Goal: Task Accomplishment & Management: Complete application form

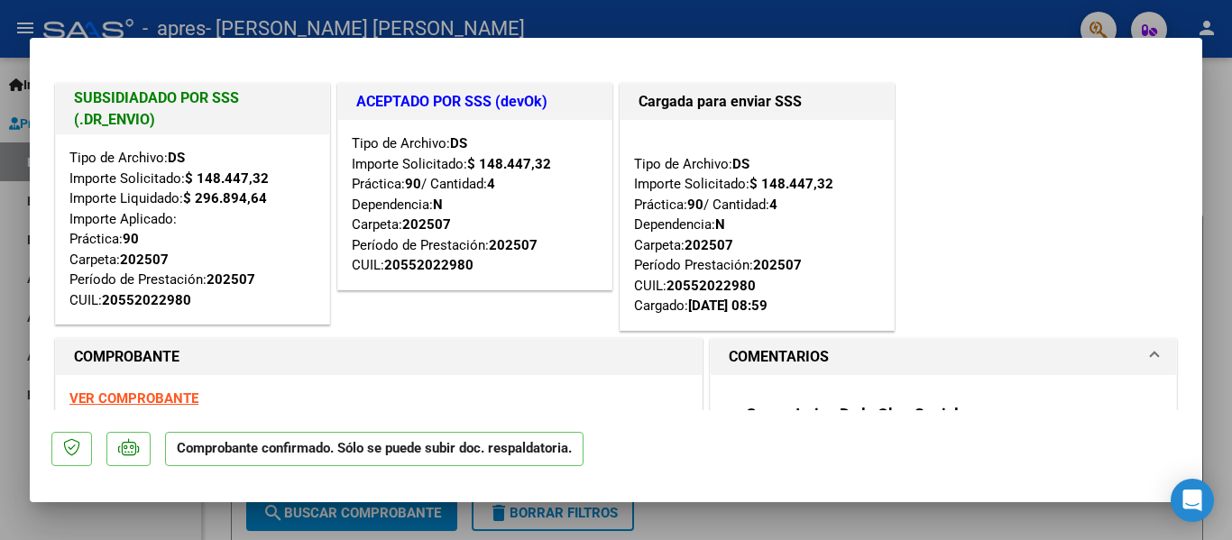
click at [847, 3] on div at bounding box center [616, 270] width 1232 height 540
type input "$ 0,00"
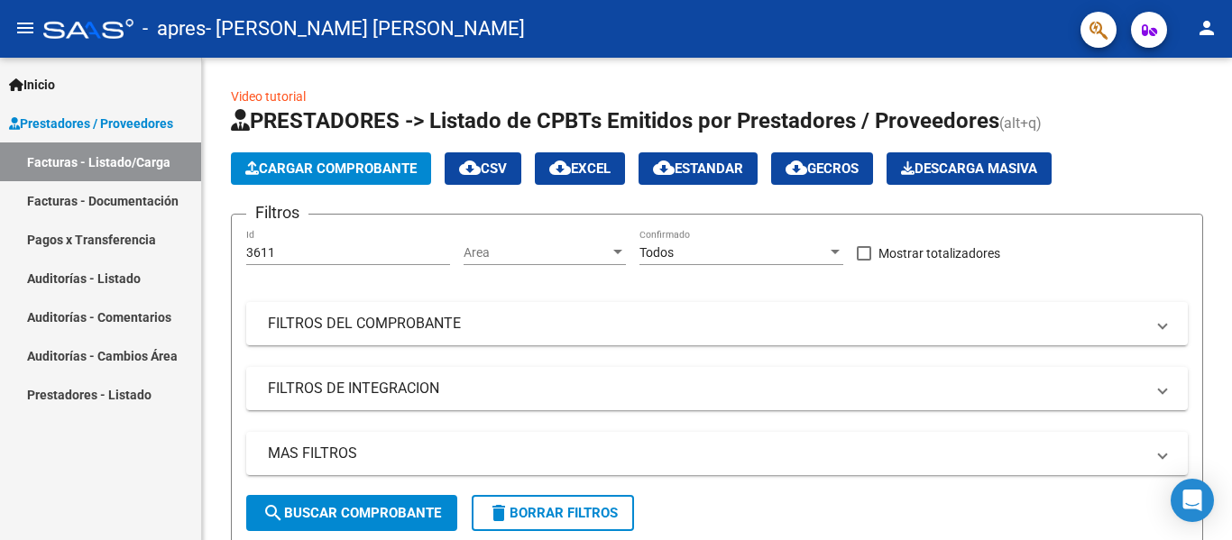
click at [51, 118] on span "Prestadores / Proveedores" at bounding box center [91, 124] width 164 height 20
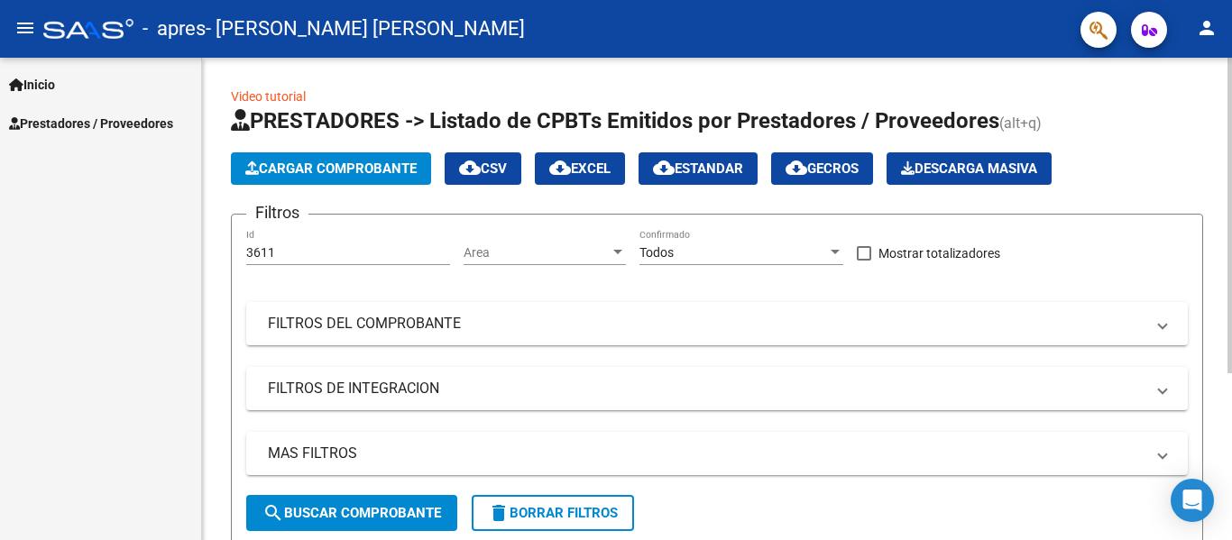
click at [299, 165] on span "Cargar Comprobante" at bounding box center [330, 169] width 171 height 16
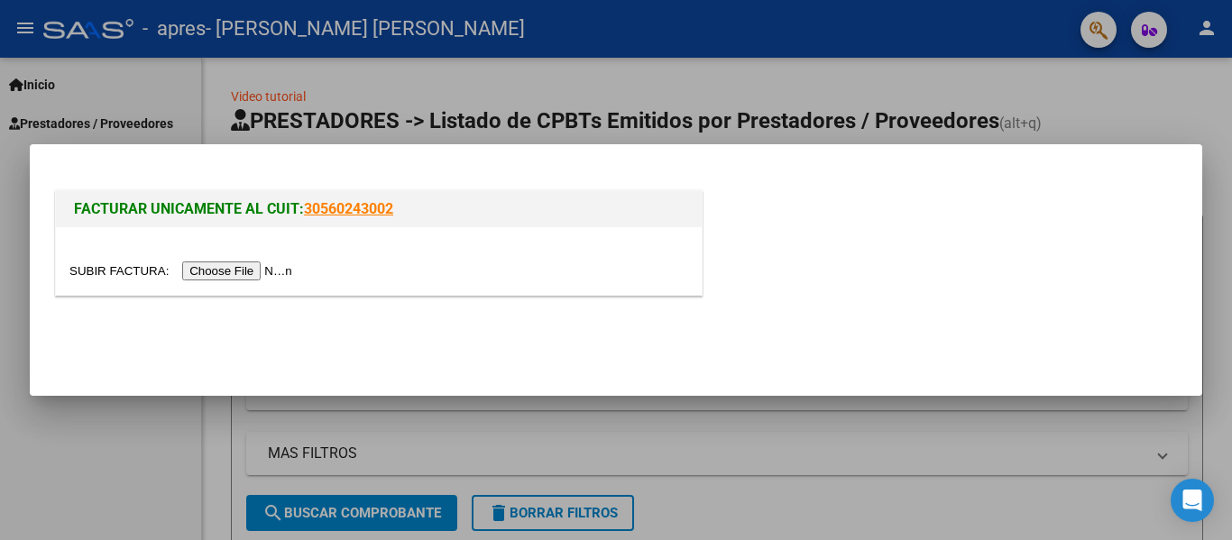
click at [109, 264] on input "file" at bounding box center [183, 271] width 228 height 19
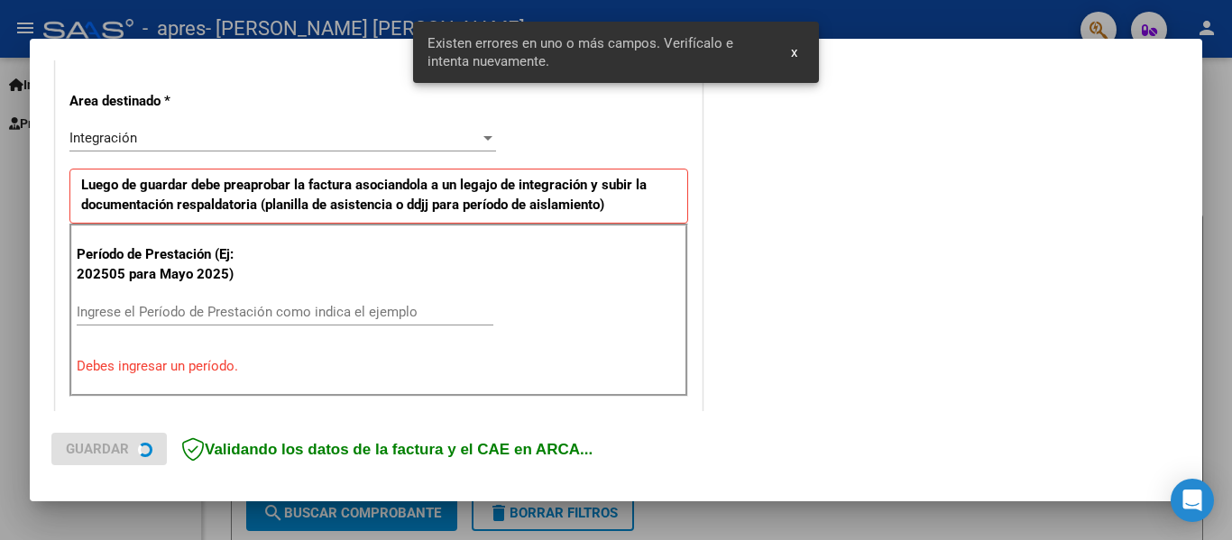
scroll to position [418, 0]
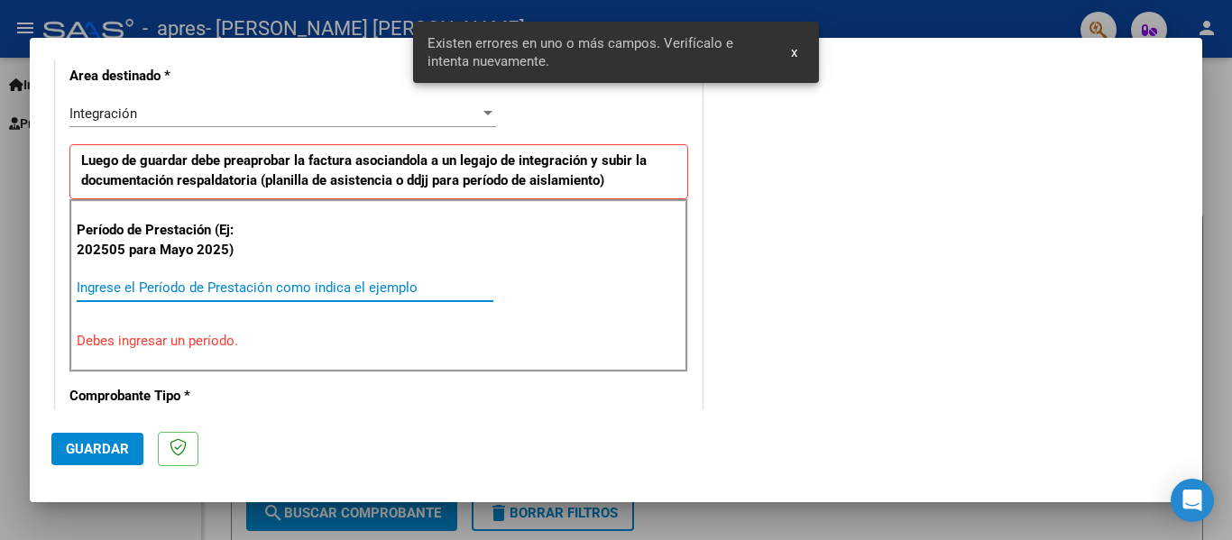
click at [120, 285] on input "Ingrese el Período de Prestación como indica el ejemplo" at bounding box center [285, 288] width 417 height 16
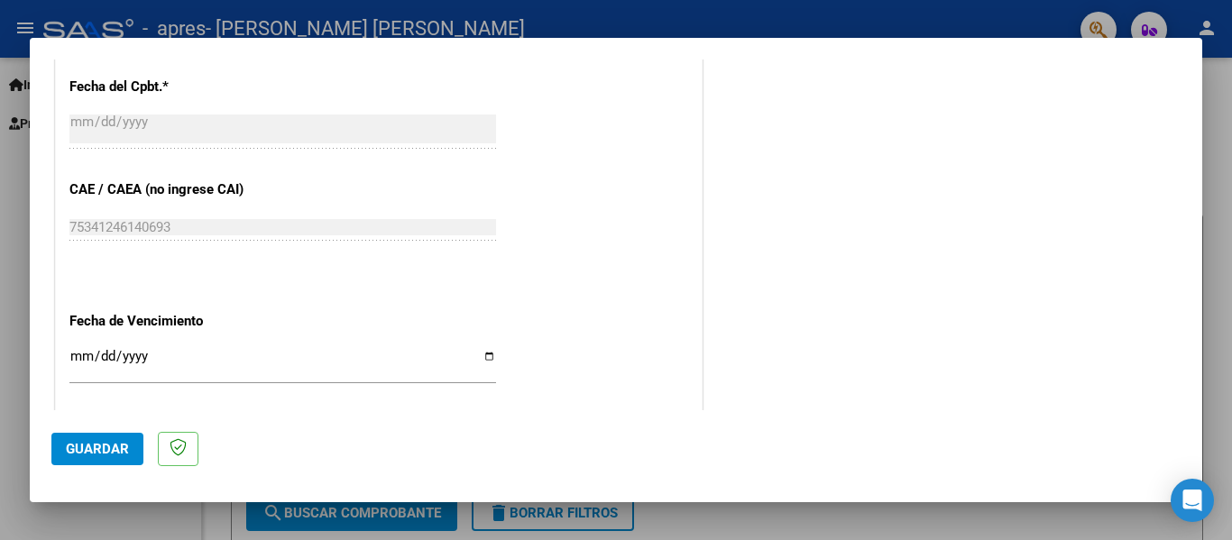
scroll to position [1050, 0]
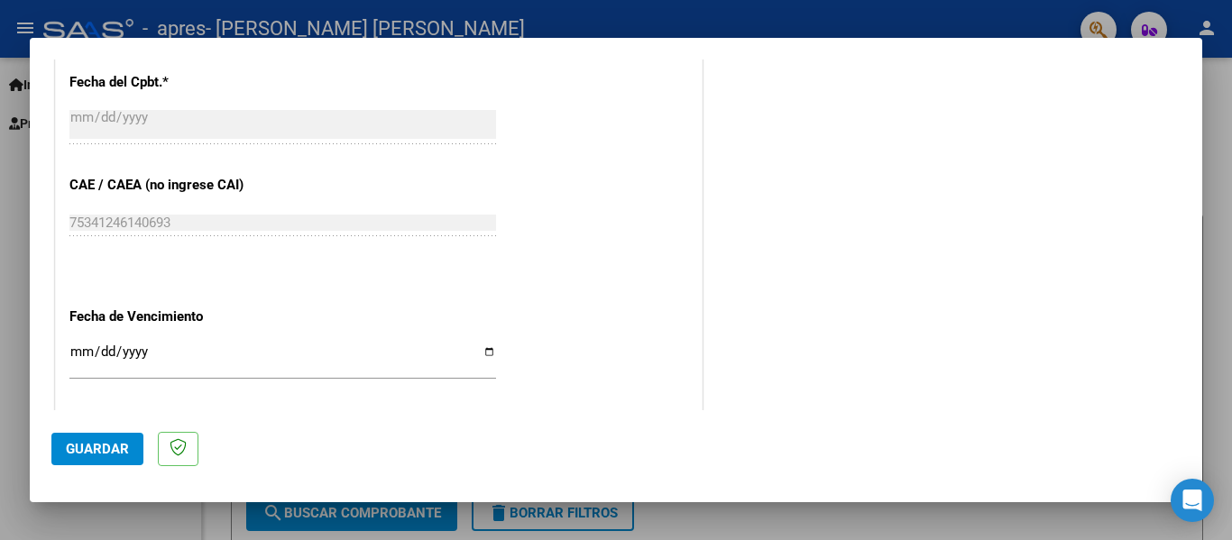
type input "202508"
click at [482, 352] on input "Ingresar la fecha" at bounding box center [282, 358] width 427 height 29
type input "2025-09-11"
click at [99, 453] on span "Guardar" at bounding box center [97, 449] width 63 height 16
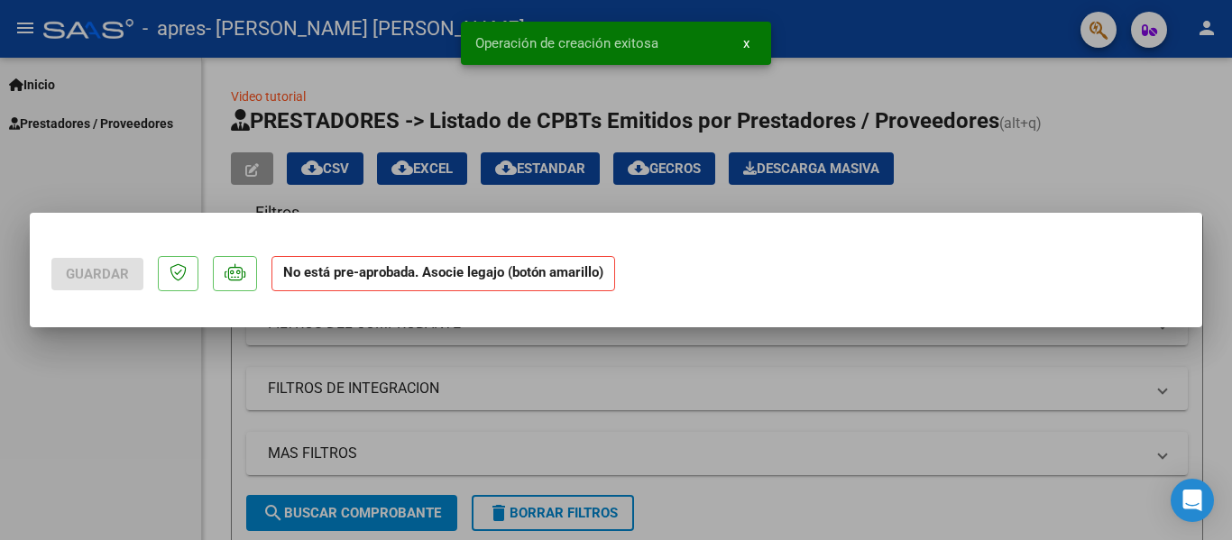
scroll to position [0, 0]
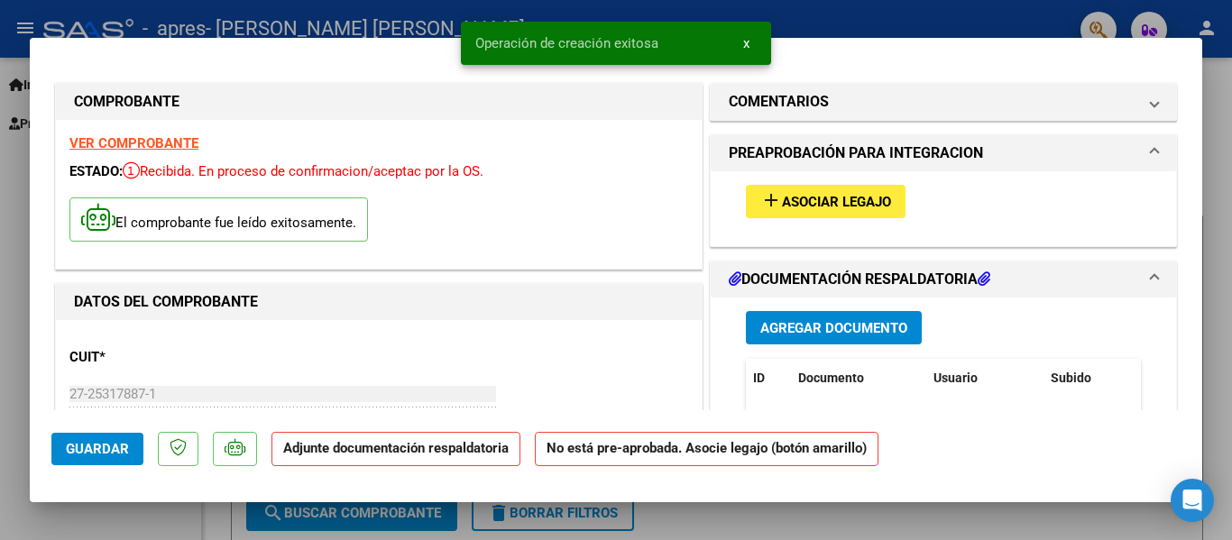
click at [824, 197] on span "Asociar Legajo" at bounding box center [836, 202] width 109 height 16
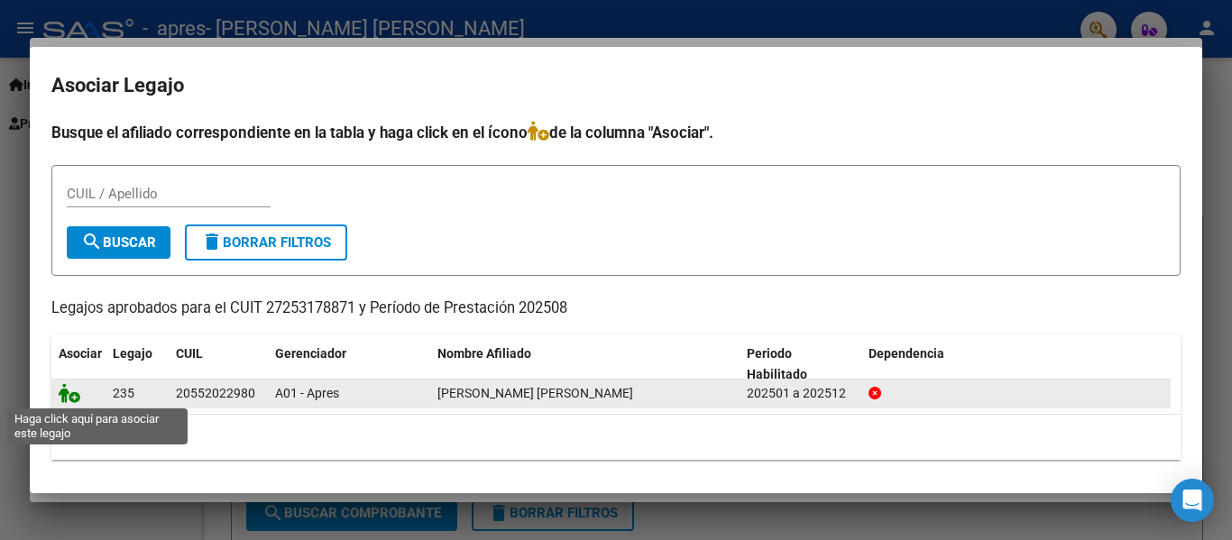
click at [72, 390] on icon at bounding box center [70, 393] width 22 height 20
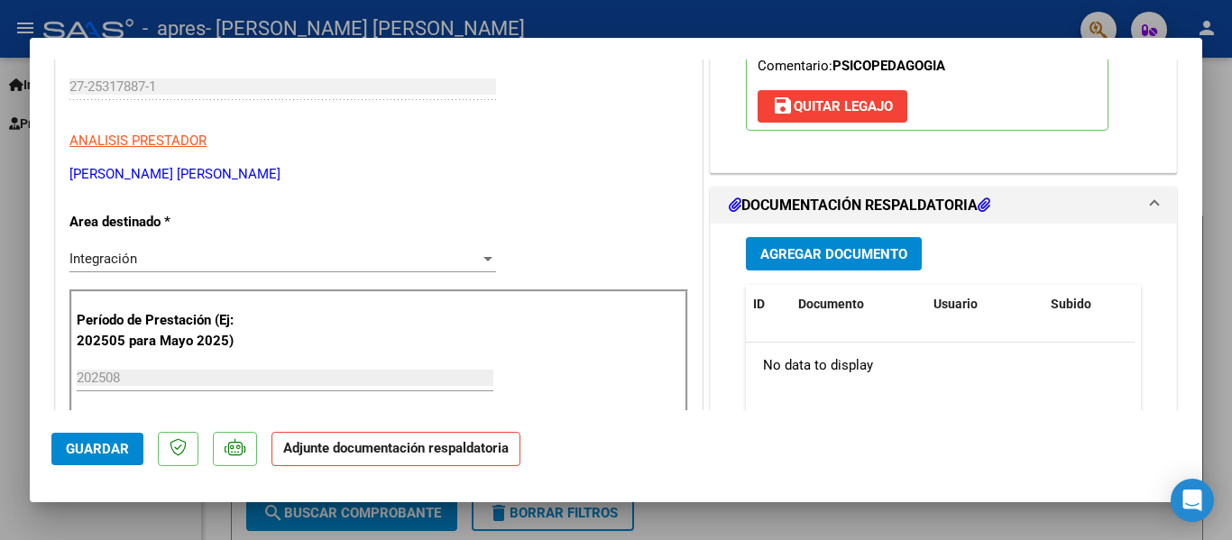
scroll to position [361, 0]
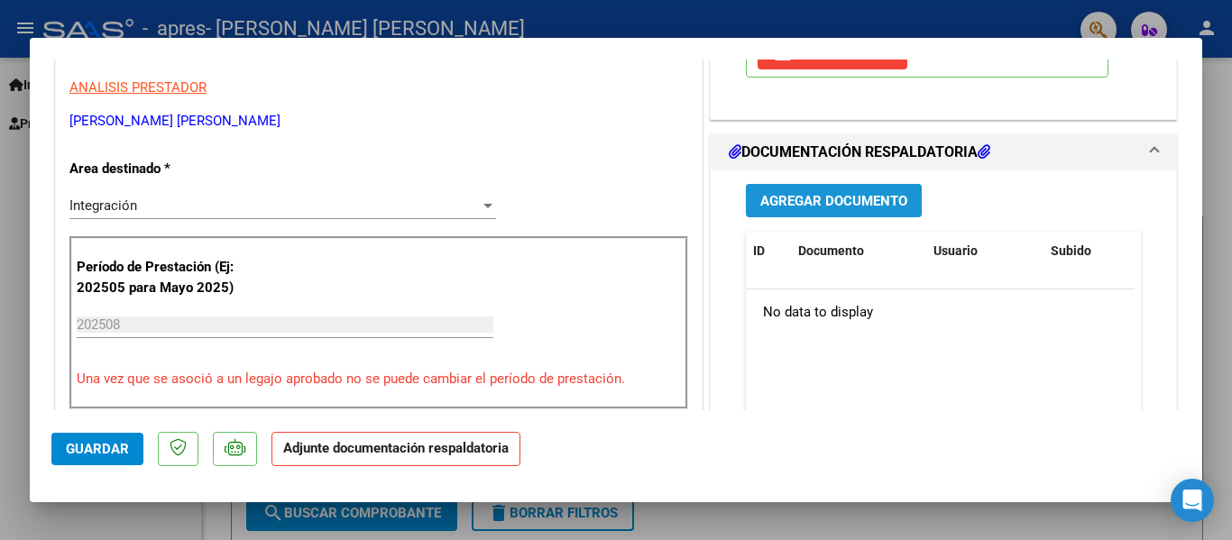
click at [821, 201] on span "Agregar Documento" at bounding box center [833, 201] width 147 height 16
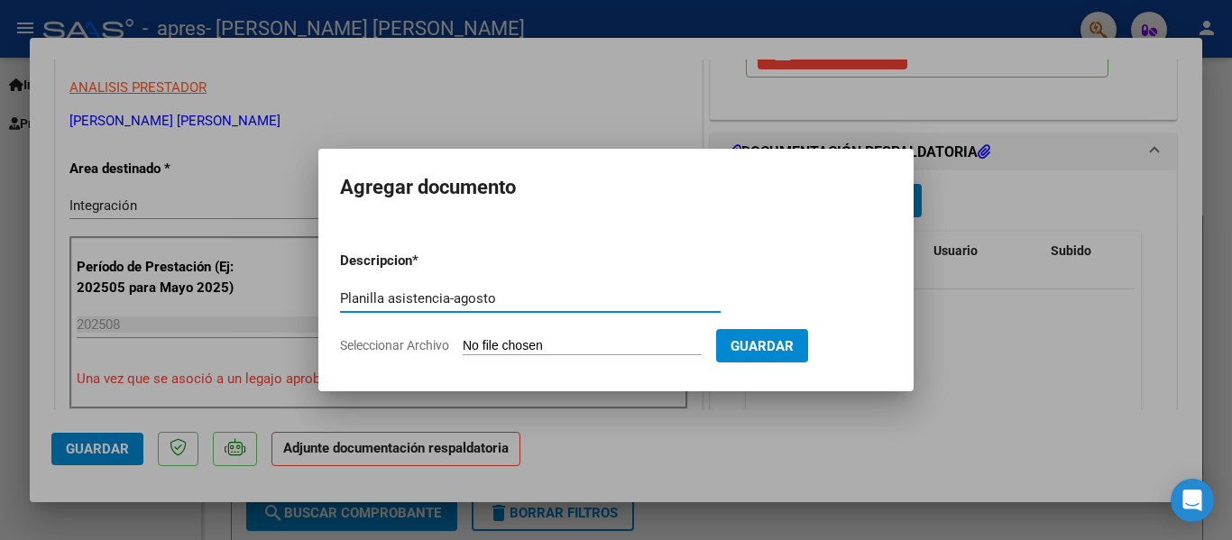
type input "Planilla asistencia-agosto"
click at [366, 344] on span "Seleccionar Archivo" at bounding box center [394, 345] width 109 height 14
click at [463, 344] on input "Seleccionar Archivo" at bounding box center [582, 346] width 239 height 17
type input "C:\fakepath\Planlla asistencia Luciano Arreguez-Agosto 2025.pdf"
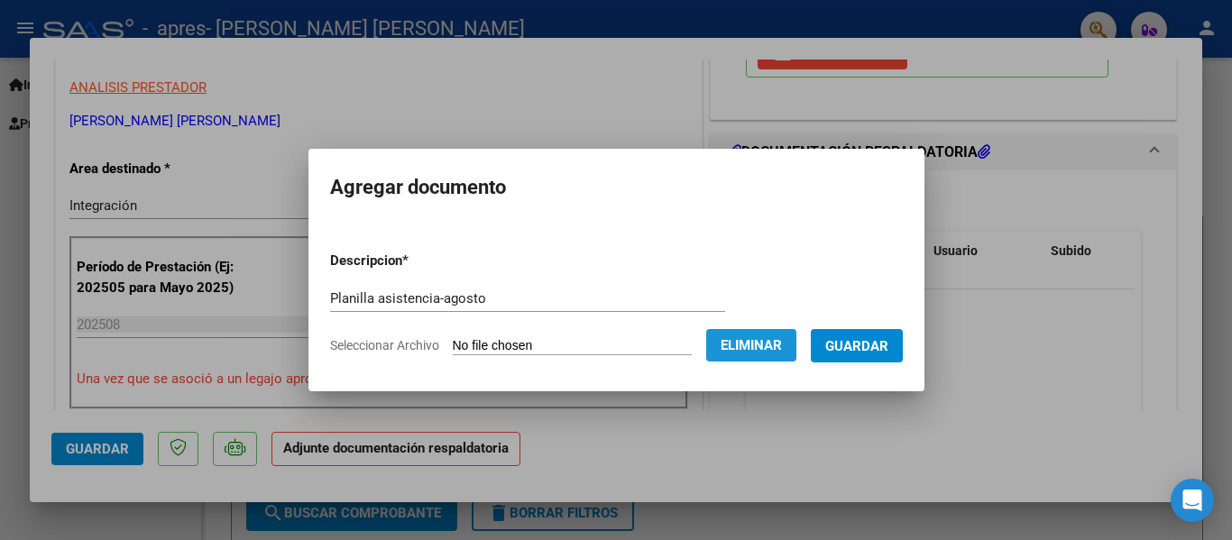
click at [775, 349] on span "Eliminar" at bounding box center [751, 345] width 61 height 16
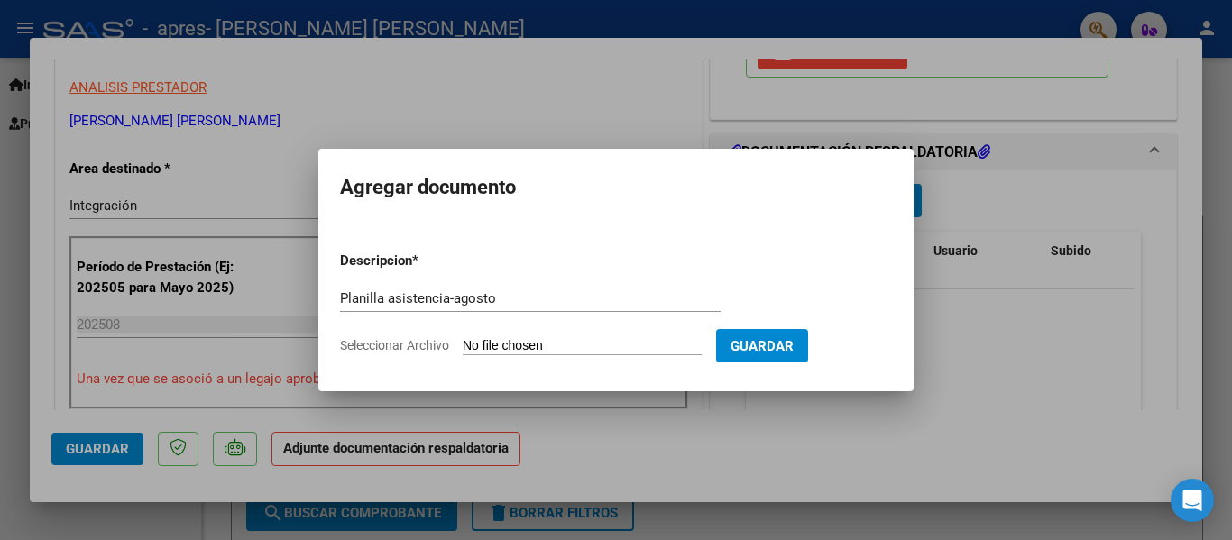
click at [386, 341] on span "Seleccionar Archivo" at bounding box center [394, 345] width 109 height 14
click at [463, 341] on input "Seleccionar Archivo" at bounding box center [582, 346] width 239 height 17
type input "C:\fakepath\Planilla asistencia Duca-Agosto 2025.jpg"
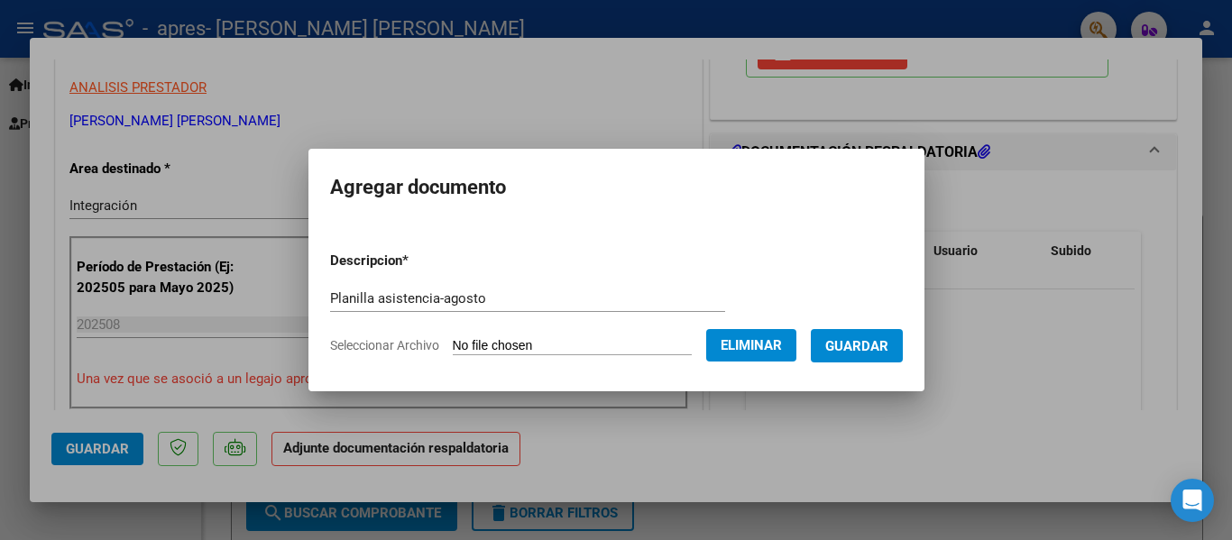
click at [888, 342] on span "Guardar" at bounding box center [856, 346] width 63 height 16
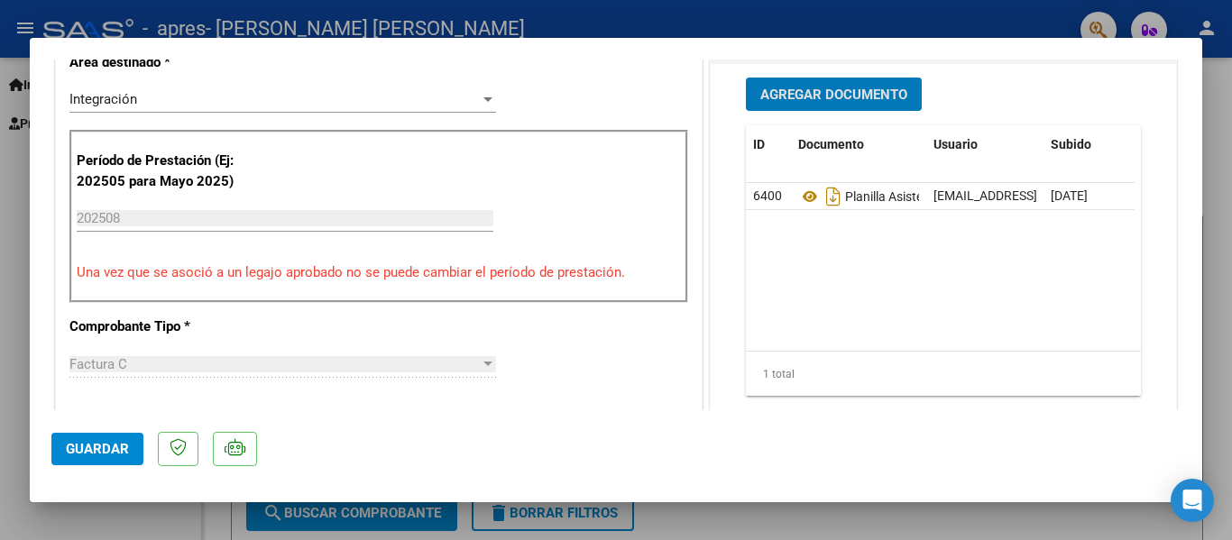
scroll to position [631, 0]
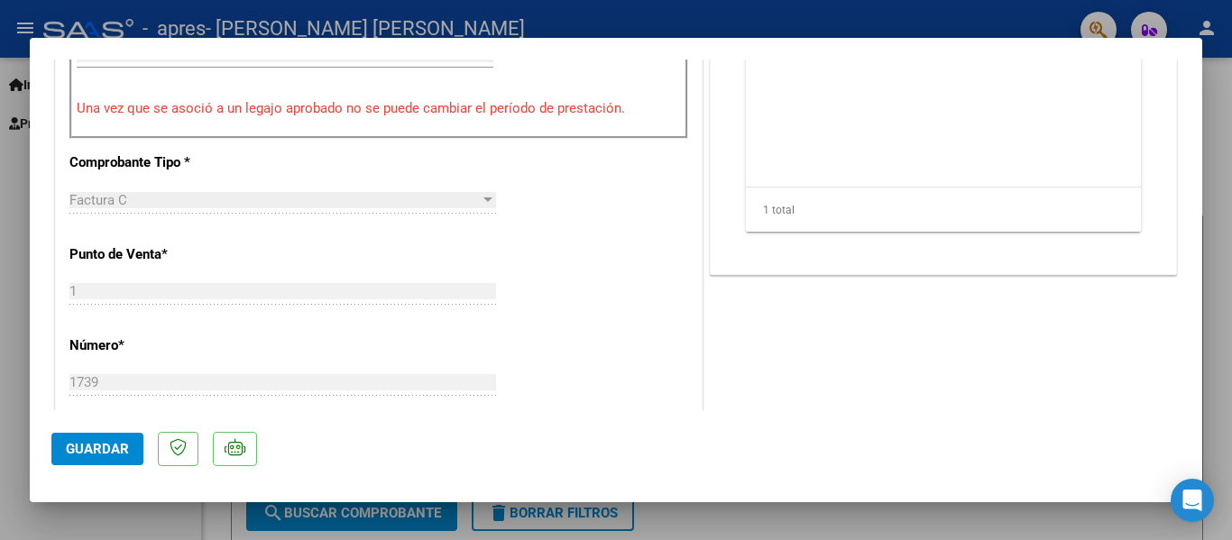
click at [83, 448] on span "Guardar" at bounding box center [97, 449] width 63 height 16
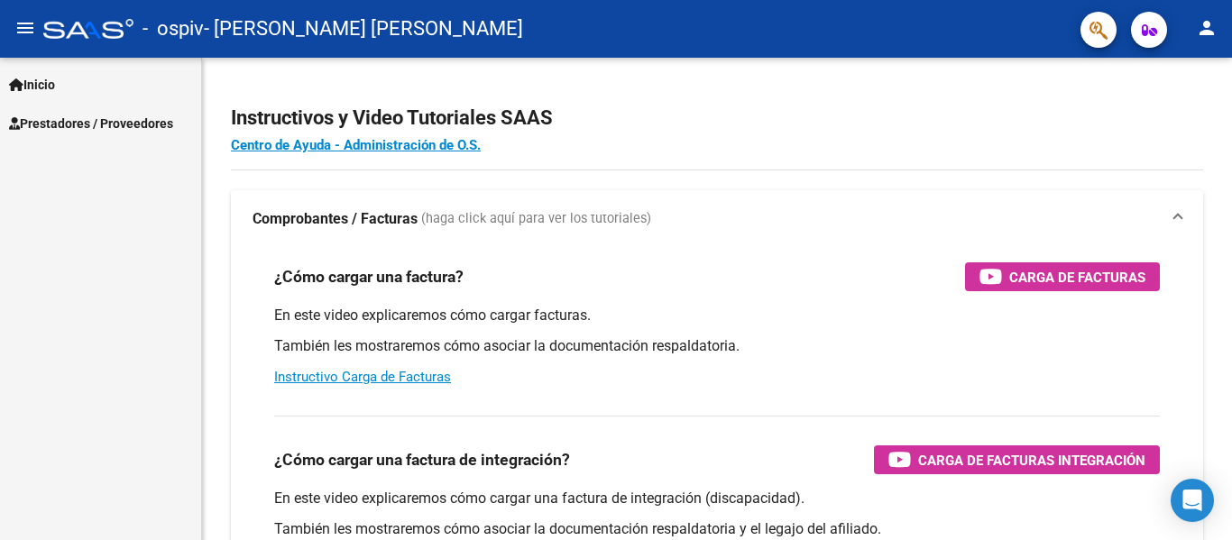
click at [48, 122] on span "Prestadores / Proveedores" at bounding box center [91, 124] width 164 height 20
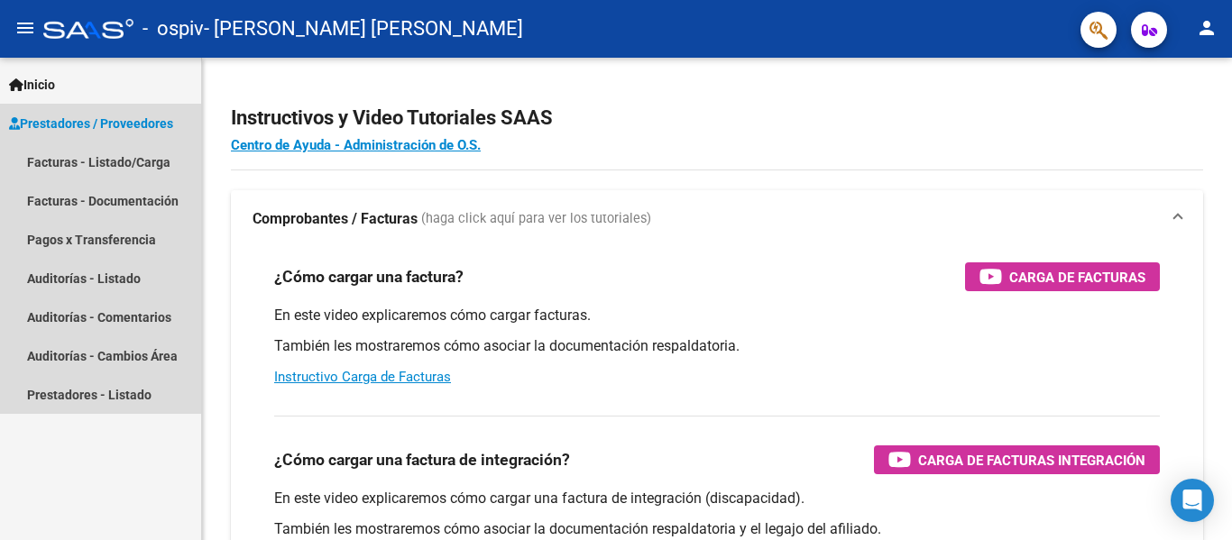
click at [78, 123] on span "Prestadores / Proveedores" at bounding box center [91, 124] width 164 height 20
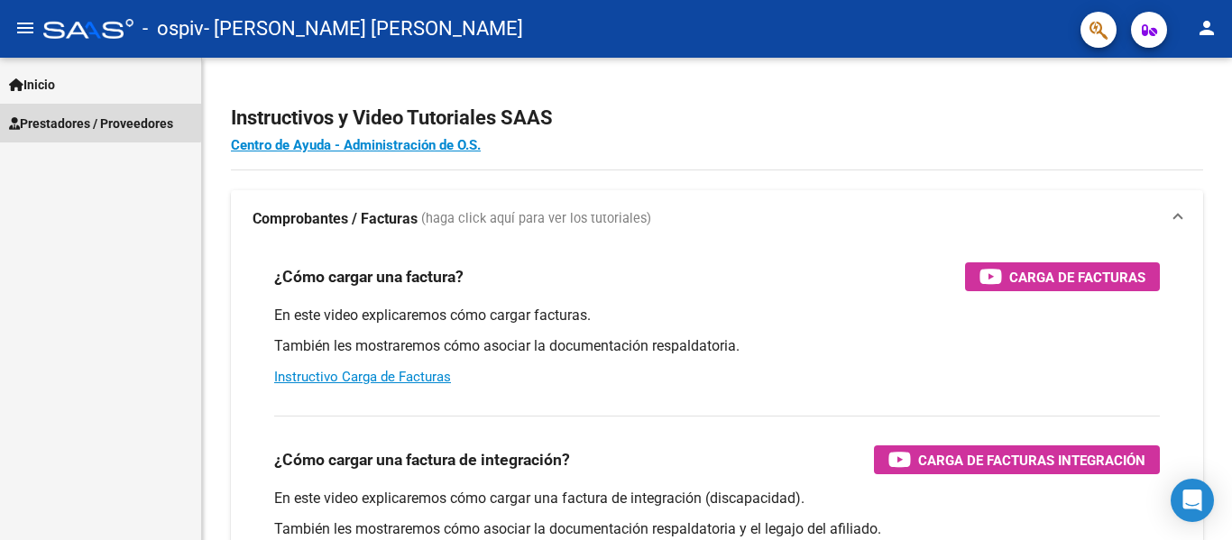
click at [38, 117] on span "Prestadores / Proveedores" at bounding box center [91, 124] width 164 height 20
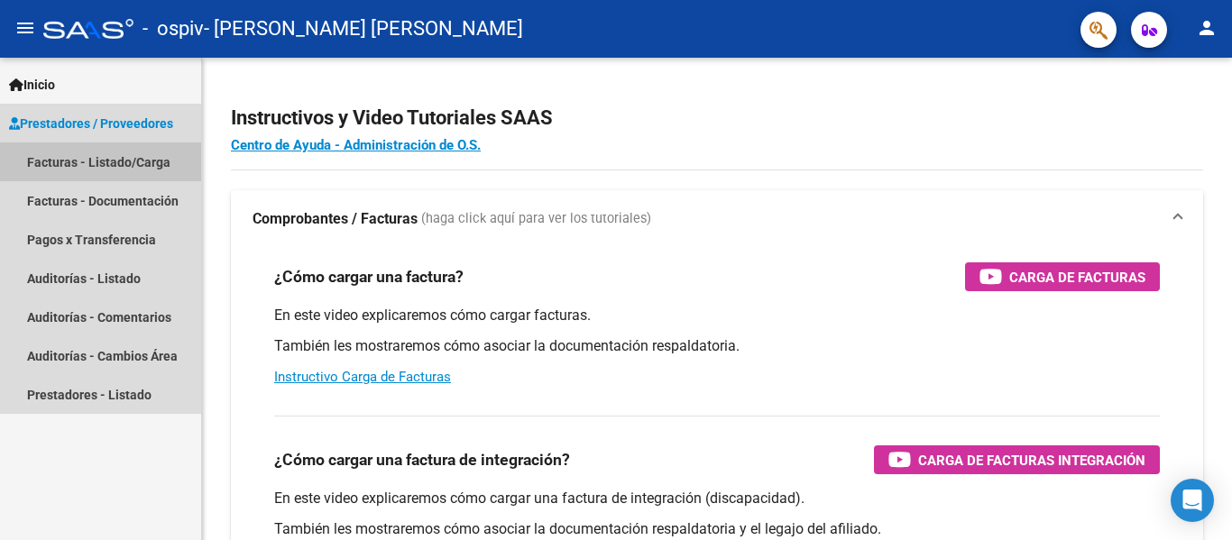
click at [56, 153] on link "Facturas - Listado/Carga" at bounding box center [100, 161] width 201 height 39
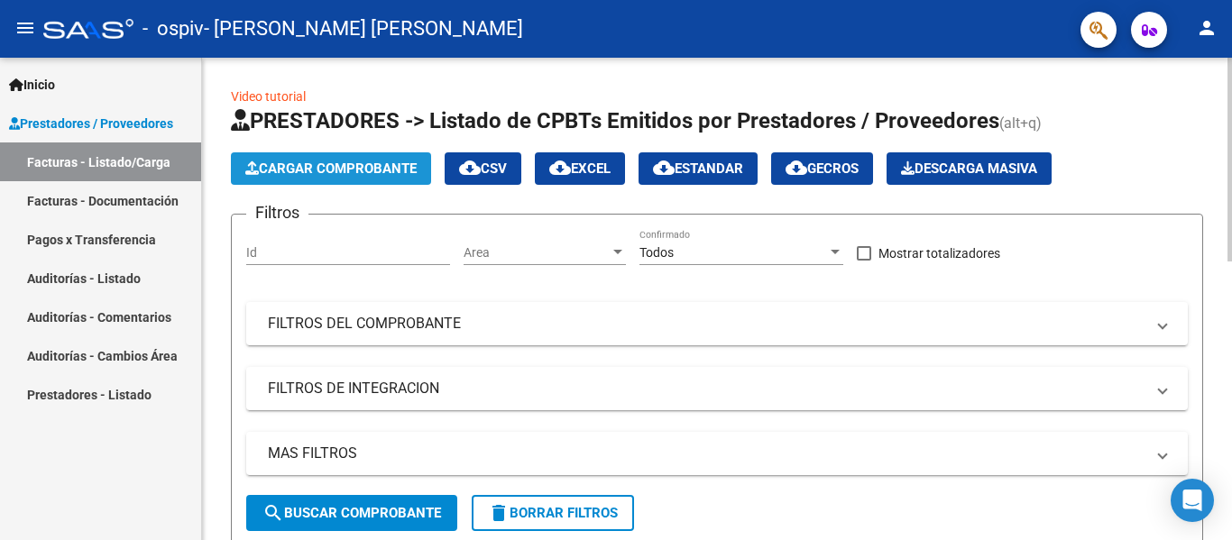
click at [304, 165] on span "Cargar Comprobante" at bounding box center [330, 169] width 171 height 16
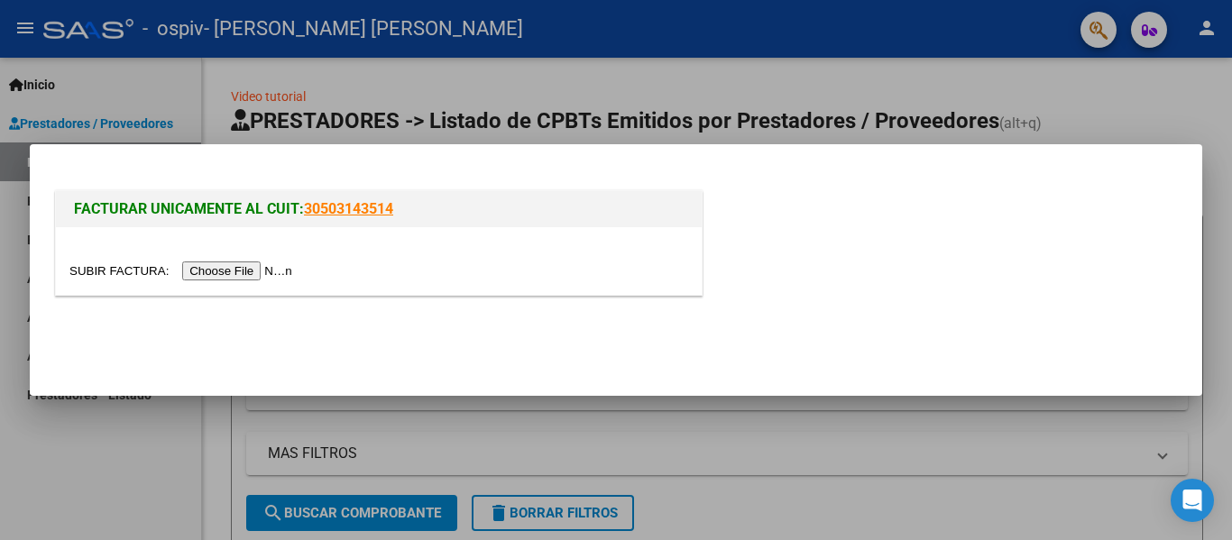
click at [125, 271] on input "file" at bounding box center [183, 271] width 228 height 19
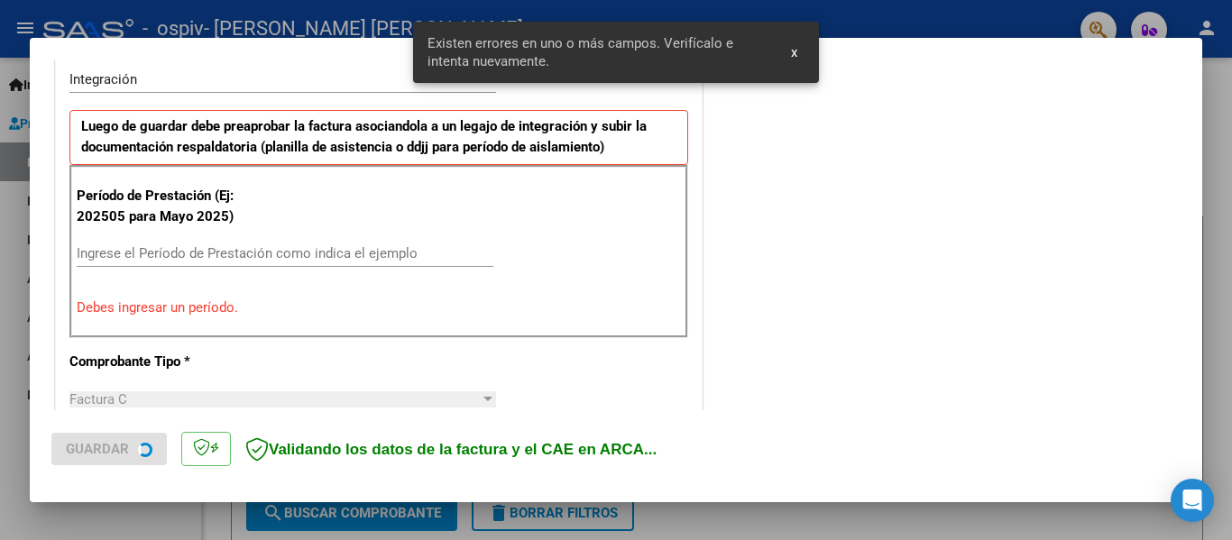
scroll to position [452, 0]
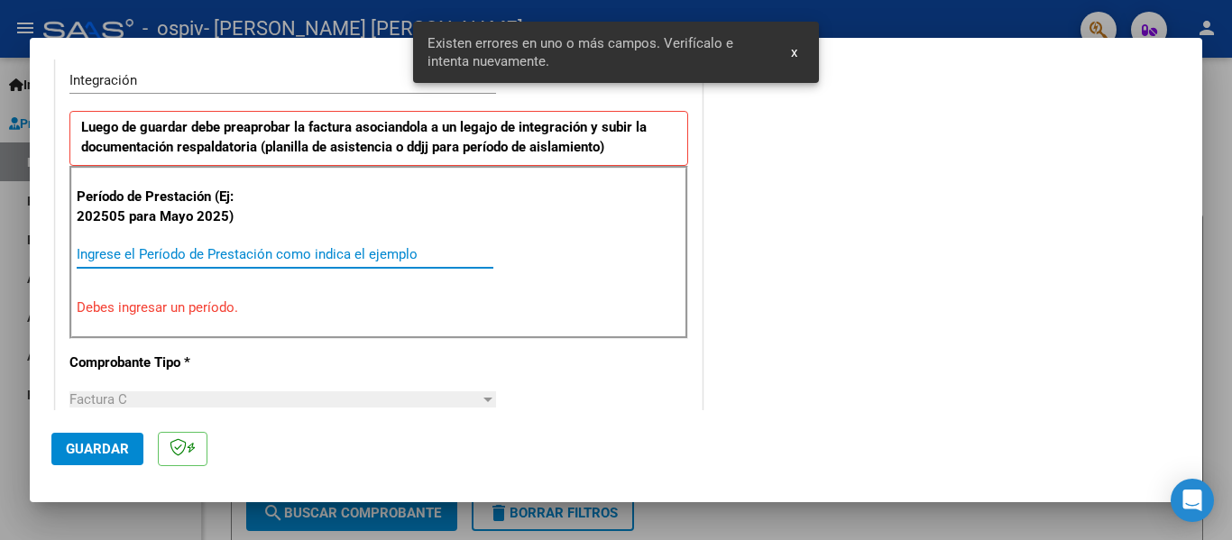
click at [97, 250] on input "Ingrese el Período de Prestación como indica el ejemplo" at bounding box center [285, 254] width 417 height 16
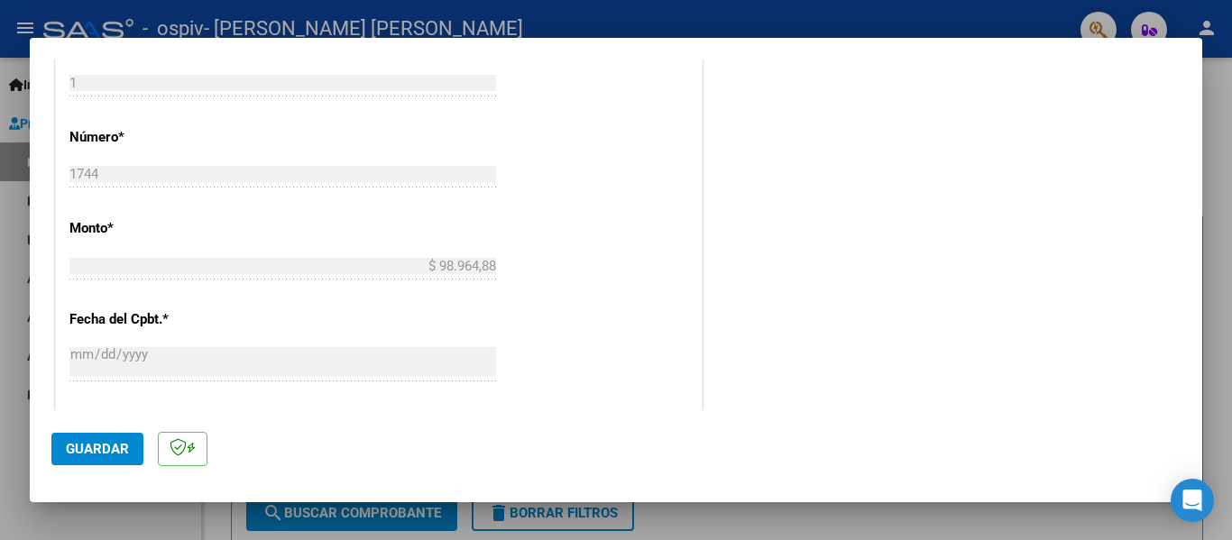
scroll to position [1083, 0]
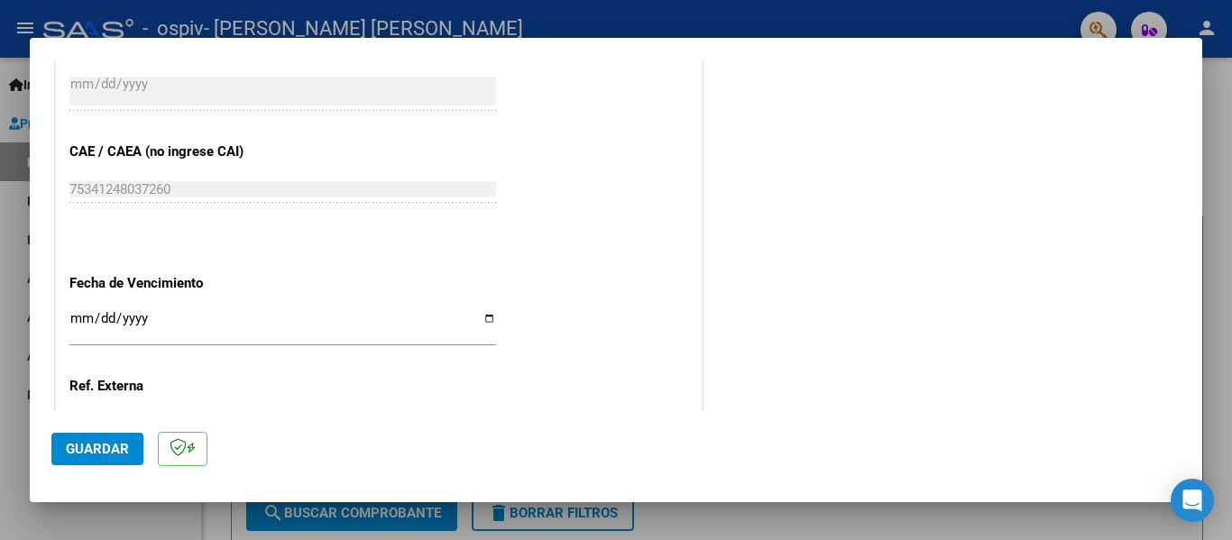
type input "202508"
click at [482, 317] on input "Ingresar la fecha" at bounding box center [282, 325] width 427 height 29
type input "2025-09-11"
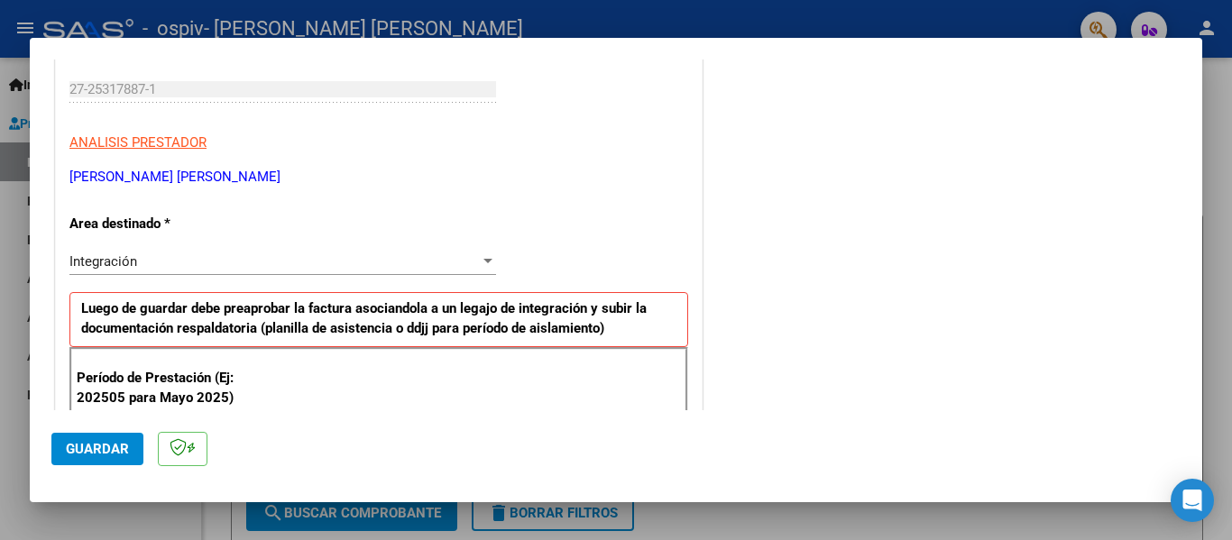
scroll to position [631, 0]
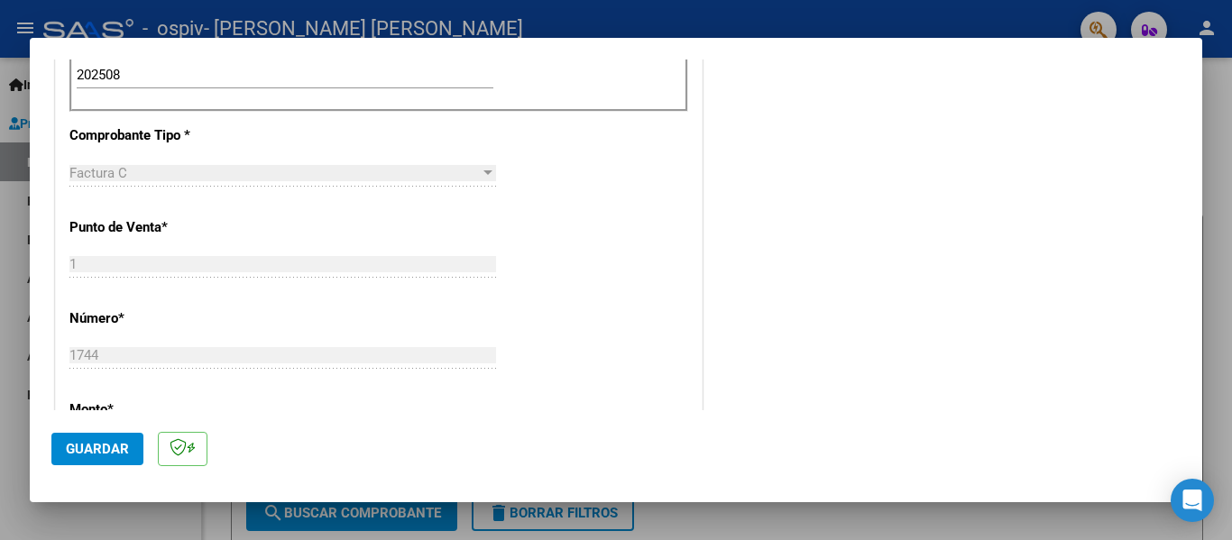
click at [81, 448] on span "Guardar" at bounding box center [97, 449] width 63 height 16
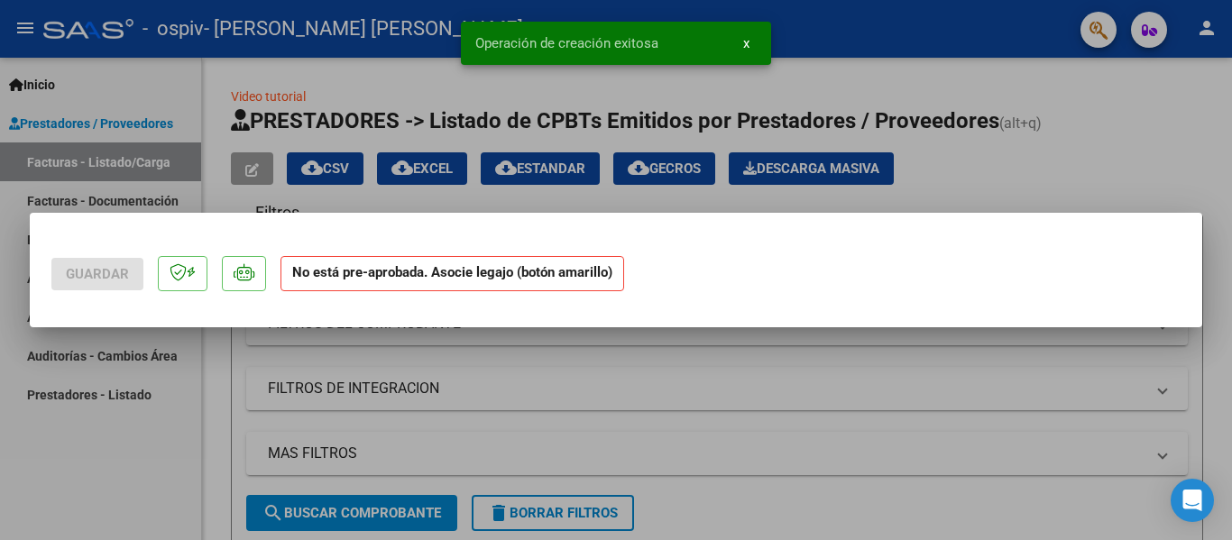
scroll to position [0, 0]
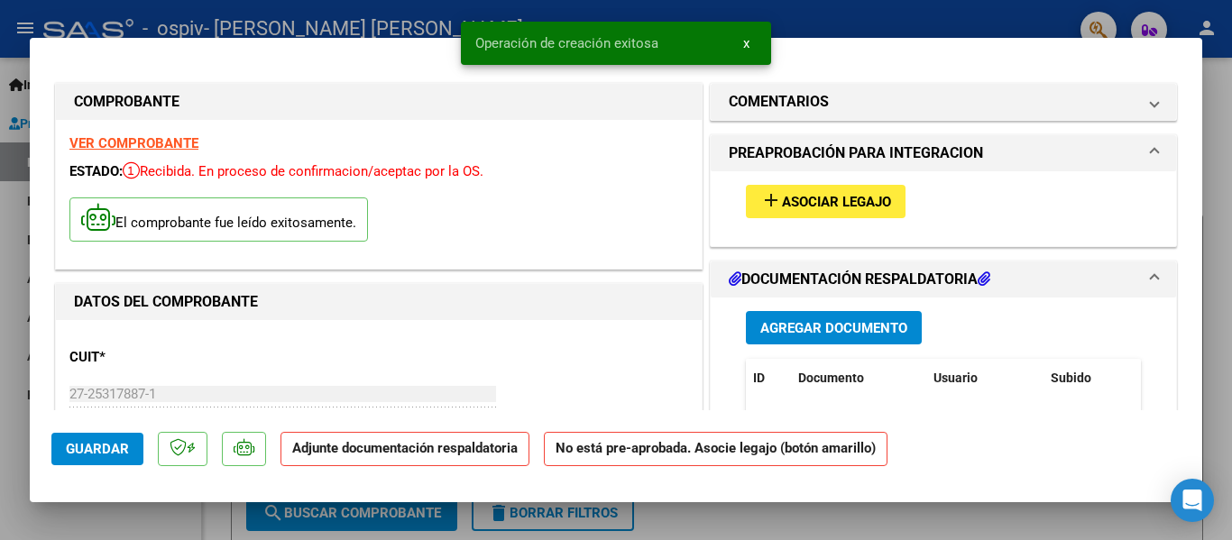
click at [773, 201] on mat-icon "add" at bounding box center [771, 200] width 22 height 22
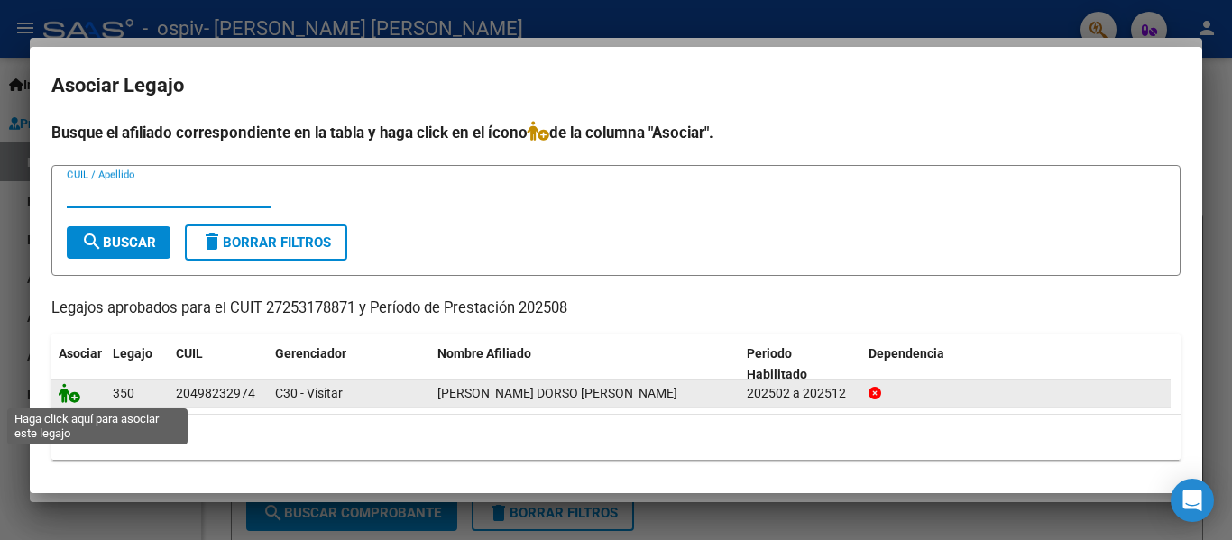
click at [68, 395] on icon at bounding box center [70, 393] width 22 height 20
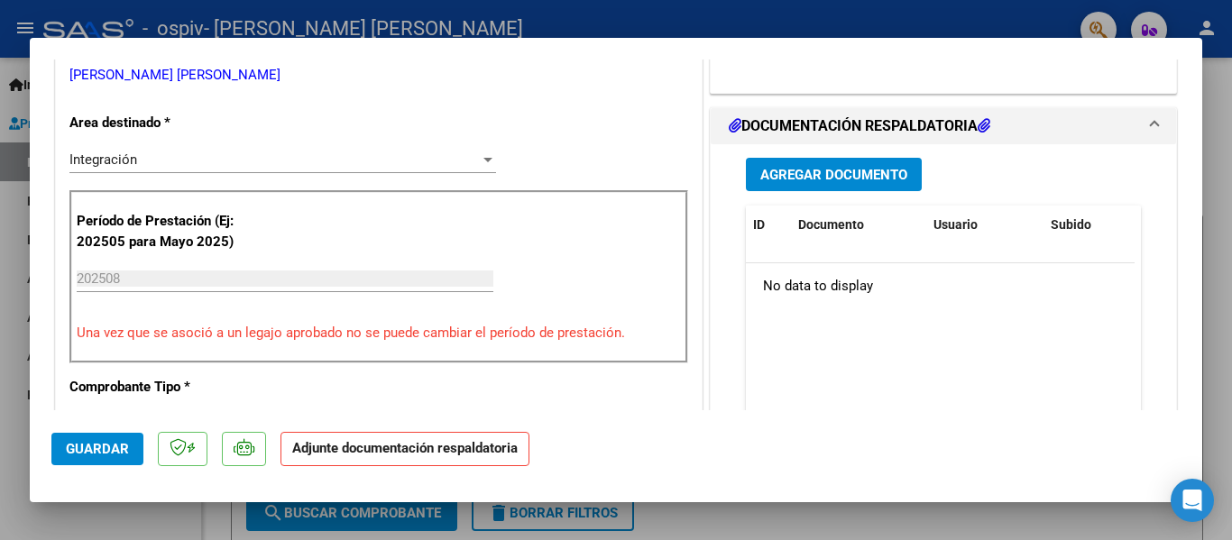
scroll to position [361, 0]
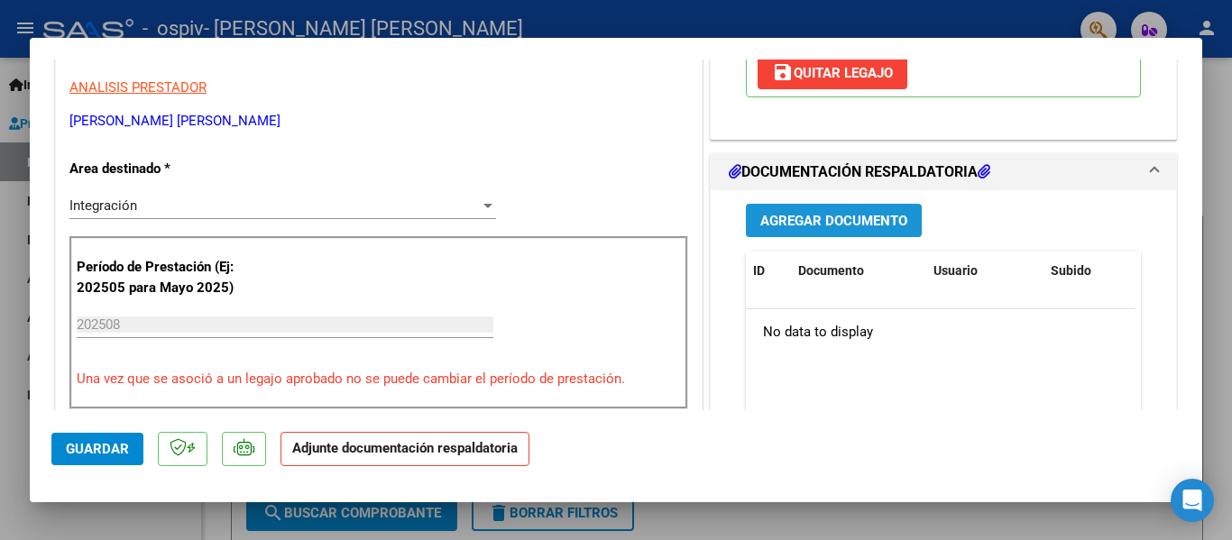
click at [775, 213] on span "Agregar Documento" at bounding box center [833, 221] width 147 height 16
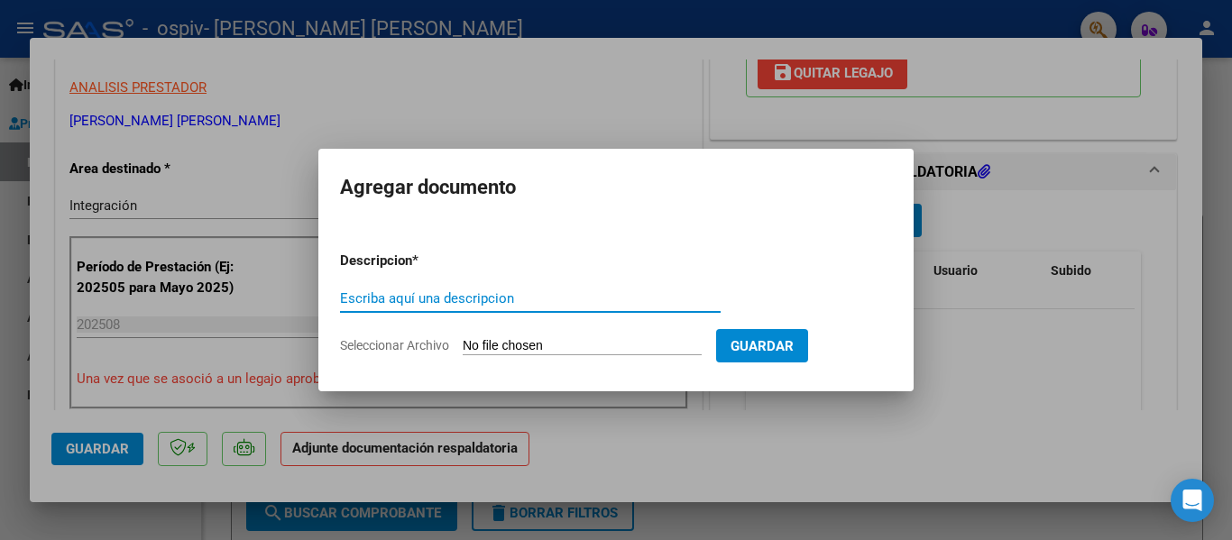
click at [365, 297] on input "Escriba aquí una descripcion" at bounding box center [530, 298] width 381 height 16
type input "Planilla asistencia-agosto 2025"
click at [375, 348] on span "Seleccionar Archivo" at bounding box center [394, 345] width 109 height 14
click at [463, 348] on input "Seleccionar Archivo" at bounding box center [582, 346] width 239 height 17
type input "C:\fakepath\Planilla asistencia Villalba-Ago 2025.pdf"
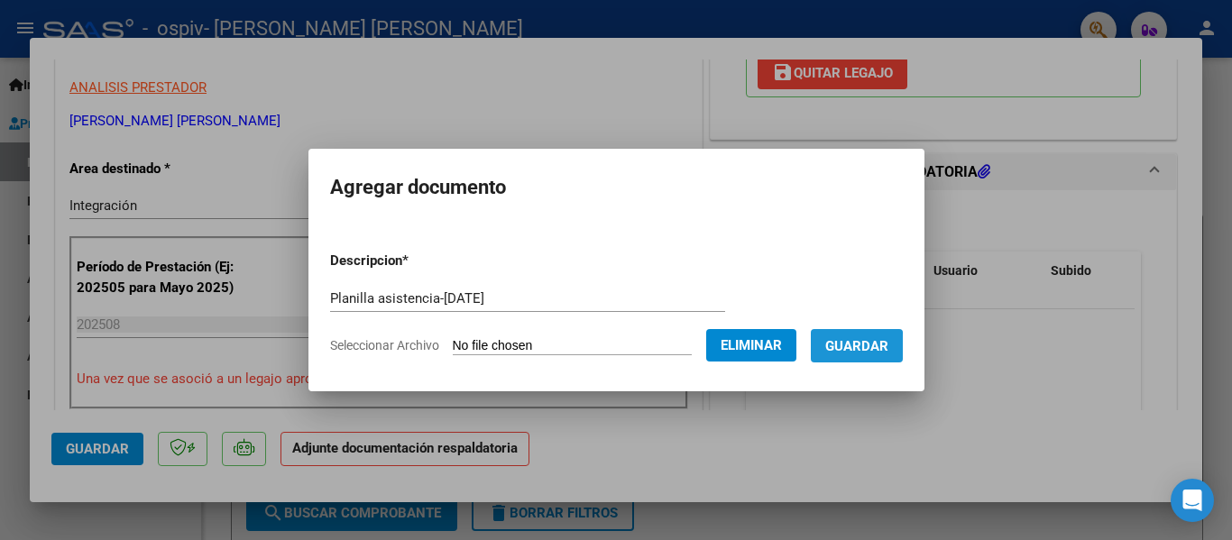
click at [871, 348] on span "Guardar" at bounding box center [856, 346] width 63 height 16
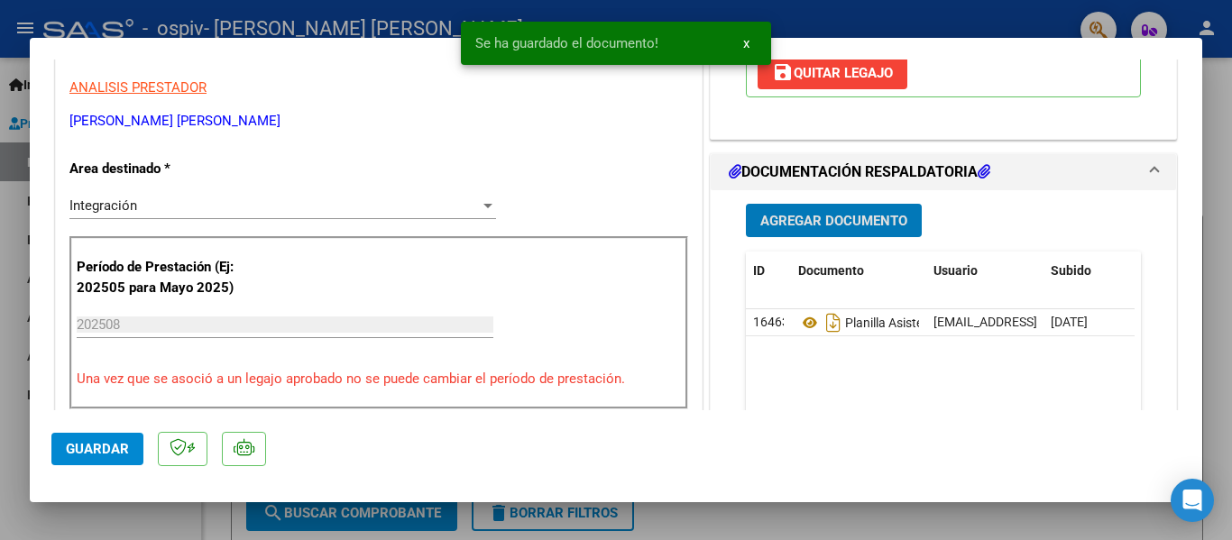
click at [787, 213] on span "Agregar Documento" at bounding box center [833, 221] width 147 height 16
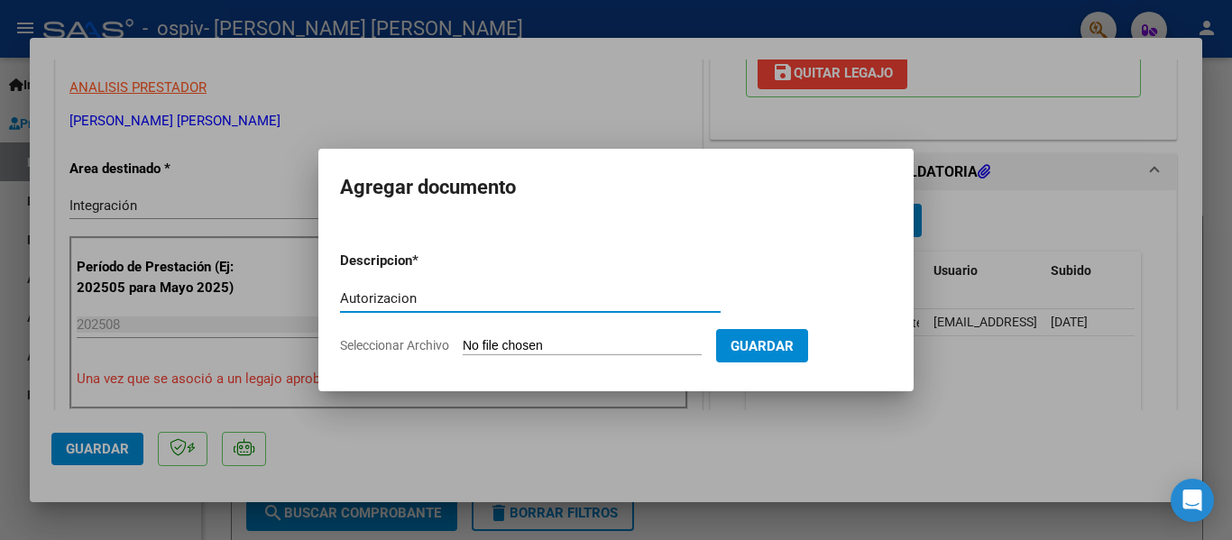
type input "Autorizacion"
click at [399, 342] on span "Seleccionar Archivo" at bounding box center [394, 345] width 109 height 14
click at [463, 342] on input "Seleccionar Archivo" at bounding box center [582, 346] width 239 height 17
click at [548, 78] on div at bounding box center [616, 270] width 1232 height 540
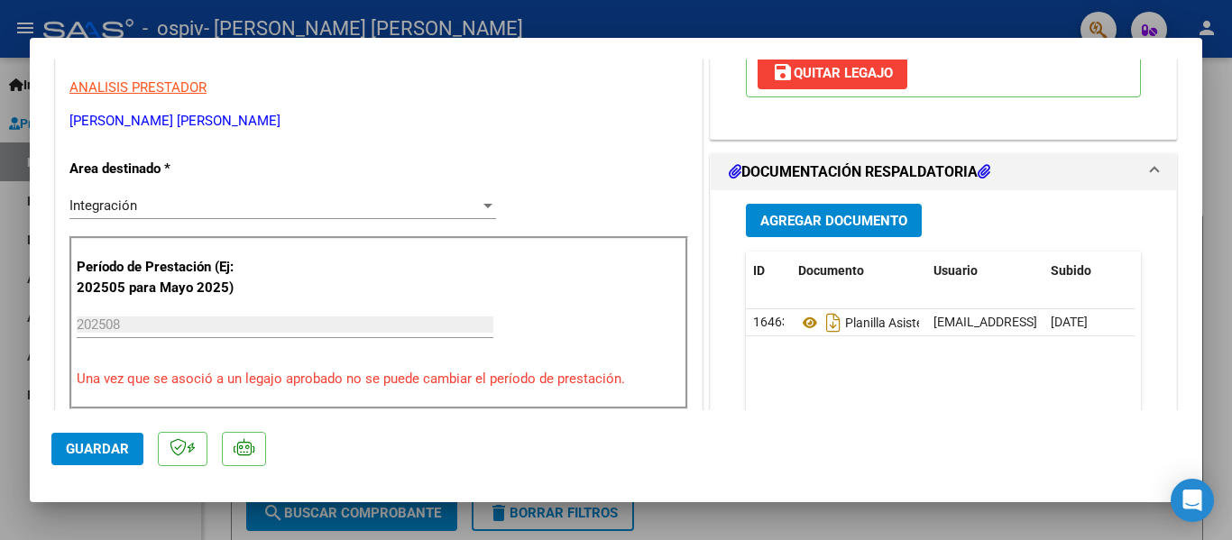
click at [84, 445] on span "Guardar" at bounding box center [97, 449] width 63 height 16
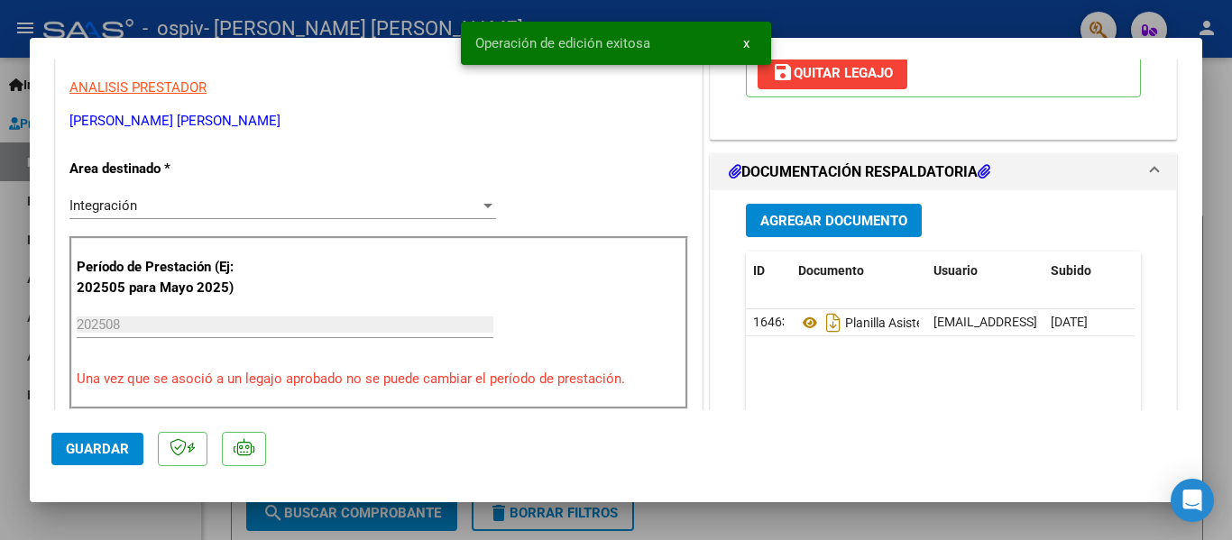
click at [889, 6] on div at bounding box center [616, 270] width 1232 height 540
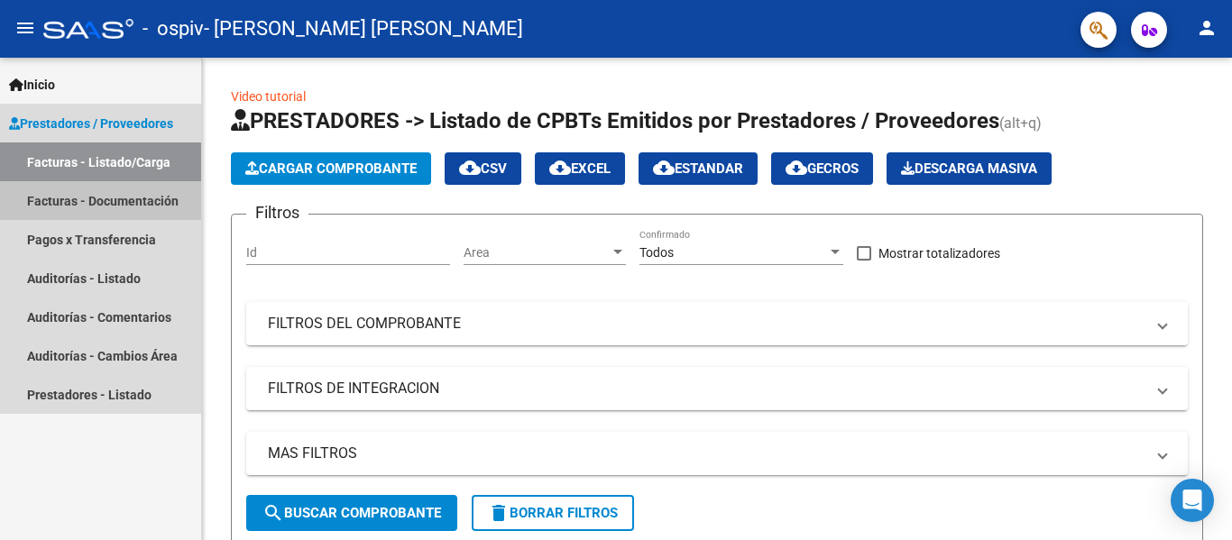
click at [57, 197] on link "Facturas - Documentación" at bounding box center [100, 200] width 201 height 39
